Goal: Information Seeking & Learning: Learn about a topic

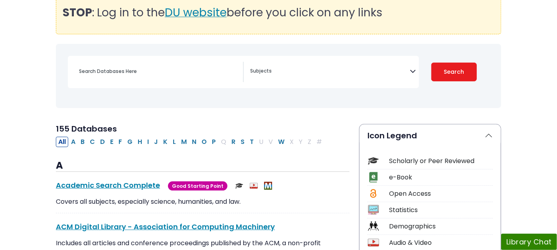
scroll to position [221, 0]
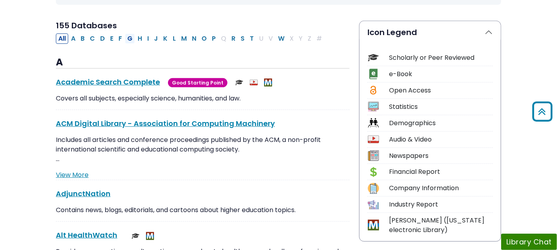
click at [125, 35] on button "G" at bounding box center [130, 39] width 10 height 10
select select "Database Subject Filter"
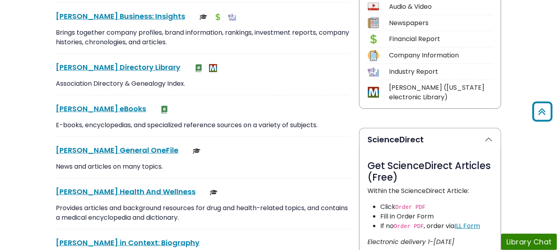
scroll to position [266, 0]
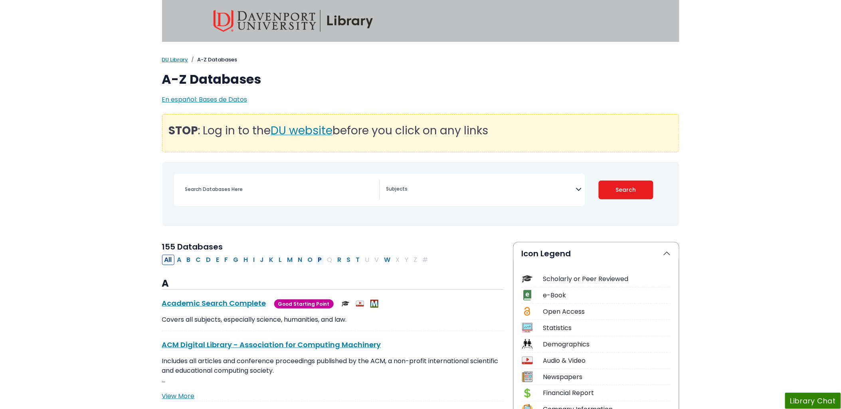
click at [321, 260] on button "P" at bounding box center [320, 260] width 9 height 10
select select "Database Subject Filter"
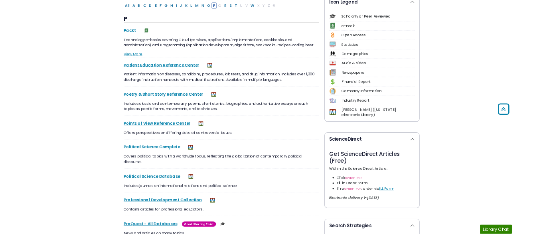
scroll to position [266, 0]
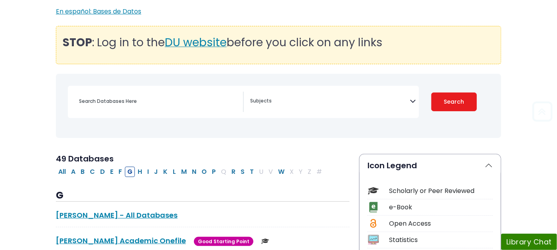
scroll to position [133, 0]
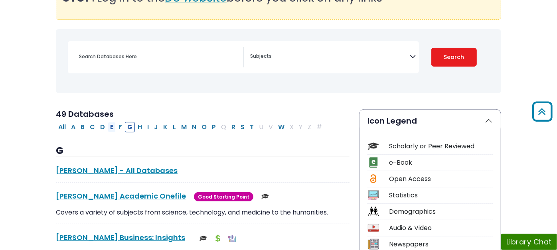
click at [108, 129] on button "E" at bounding box center [112, 127] width 8 height 10
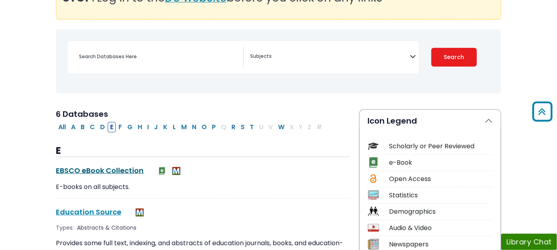
click at [61, 168] on link "EBSCO eBook Collection This link opens in a new window" at bounding box center [100, 171] width 88 height 10
click at [209, 126] on button "P" at bounding box center [213, 127] width 9 height 10
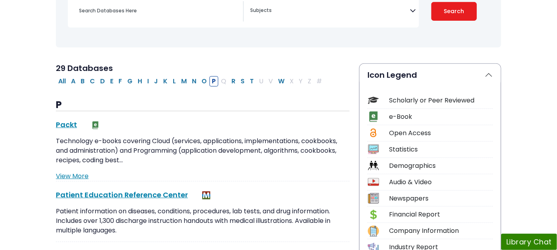
scroll to position [221, 0]
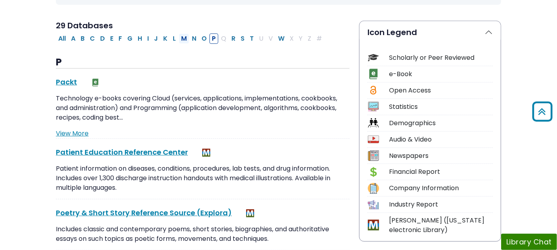
click at [179, 38] on button "M" at bounding box center [184, 39] width 10 height 10
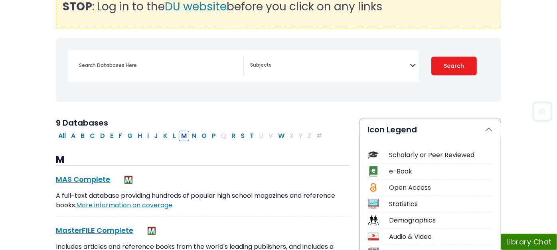
scroll to position [133, 0]
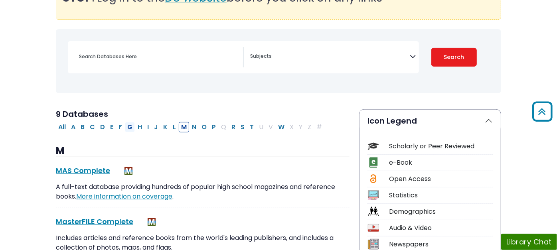
click at [125, 128] on button "G" at bounding box center [130, 127] width 10 height 10
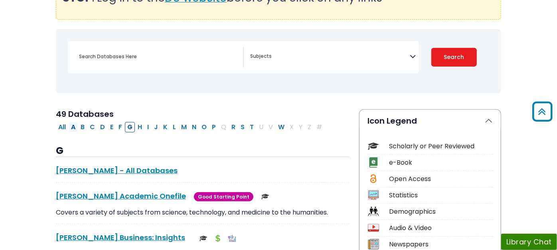
click at [69, 126] on button "A" at bounding box center [73, 127] width 9 height 10
select select "Database Subject Filter"
